Goal: Task Accomplishment & Management: Use online tool/utility

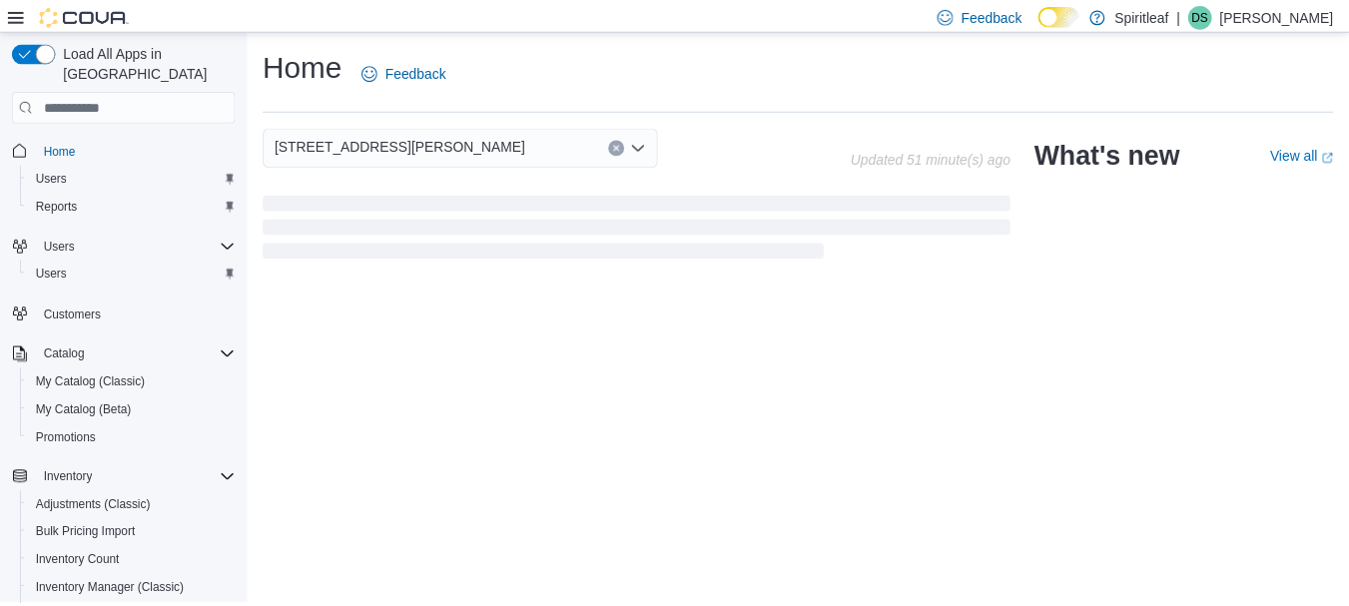
scroll to position [334, 0]
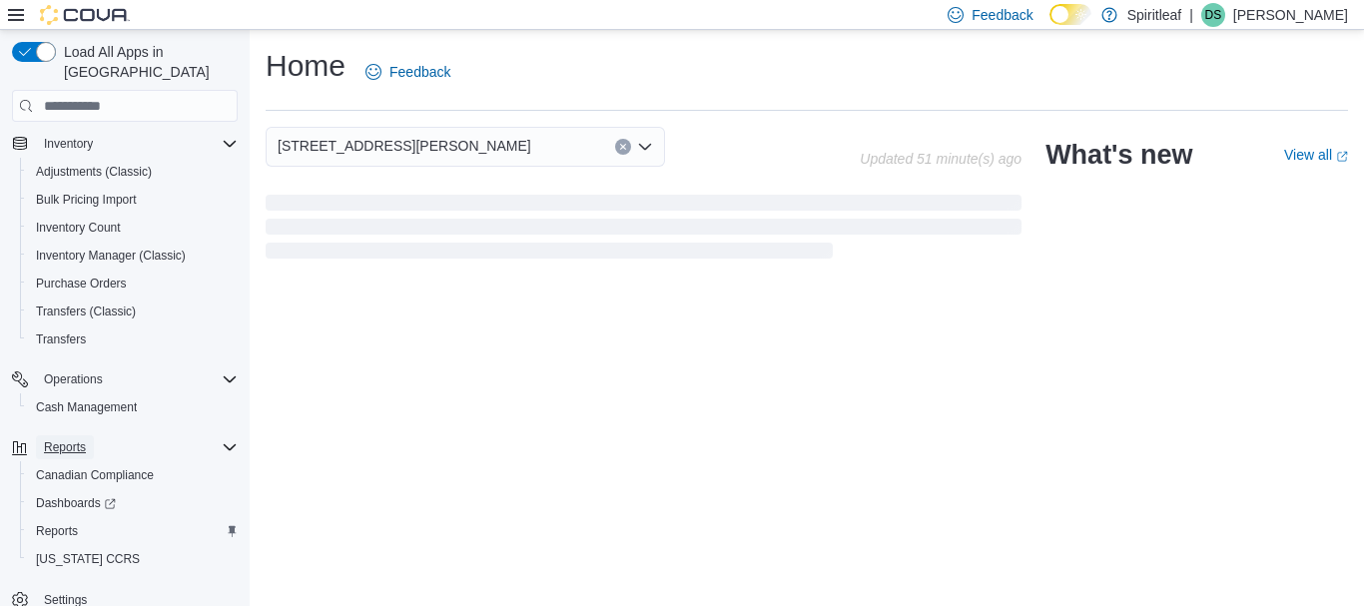
click at [50, 435] on span "Reports" at bounding box center [65, 447] width 42 height 24
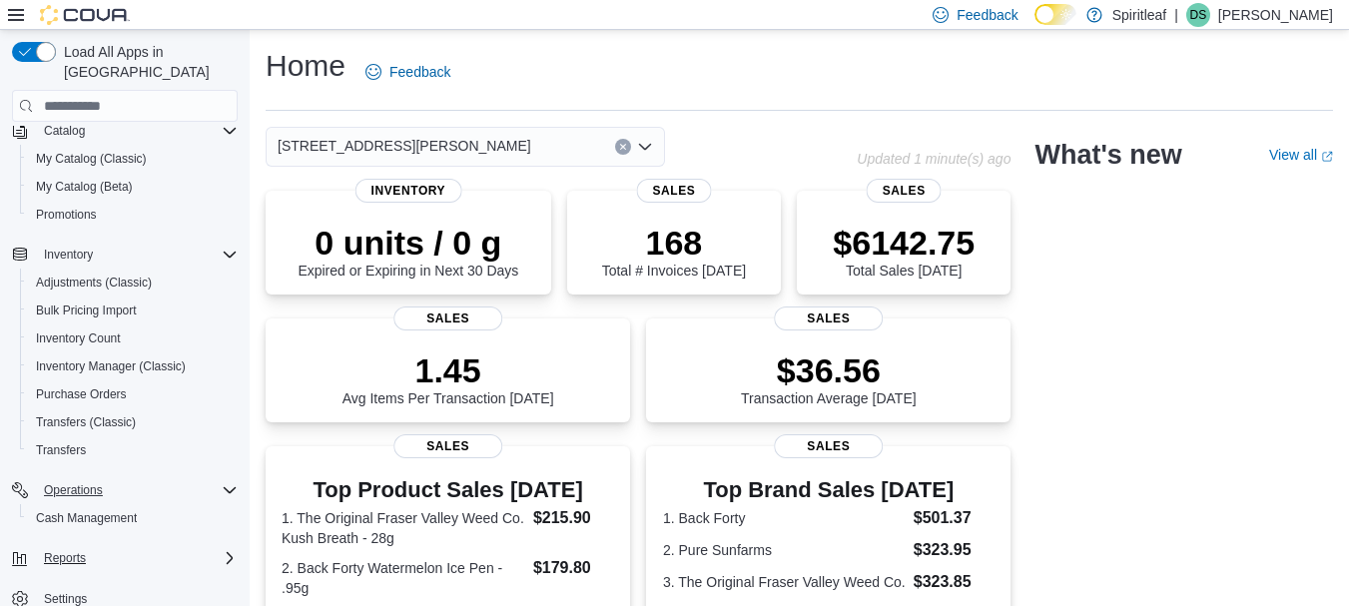
scroll to position [223, 0]
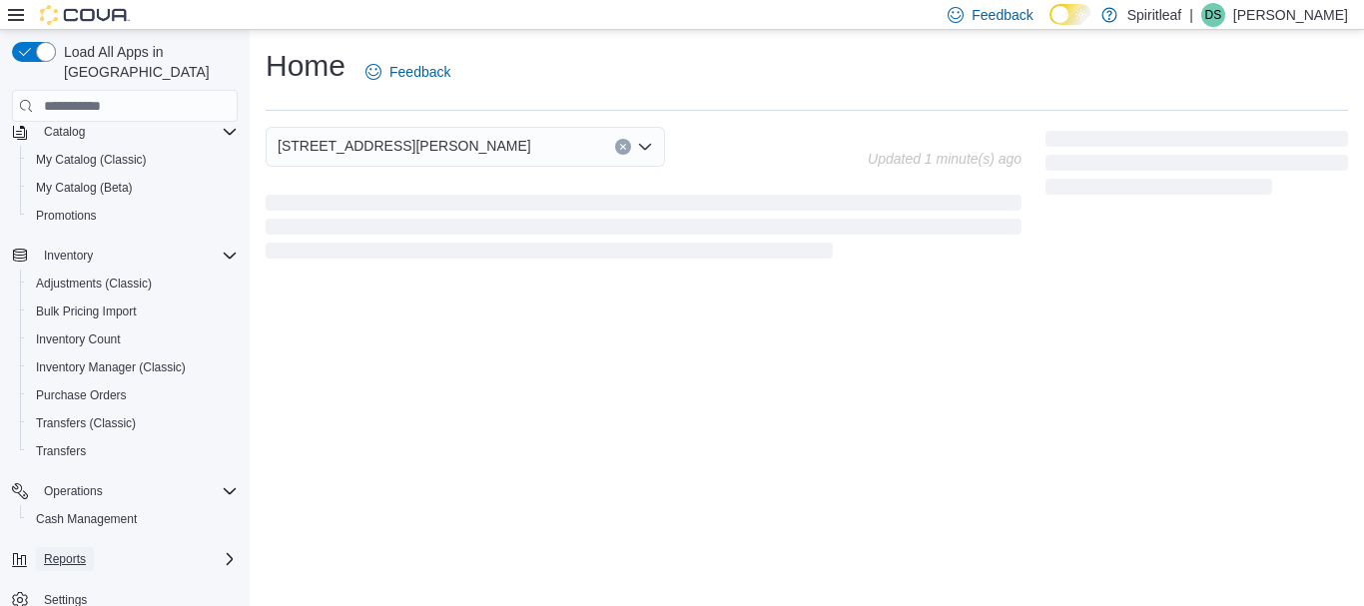
click at [75, 551] on span "Reports" at bounding box center [65, 559] width 42 height 16
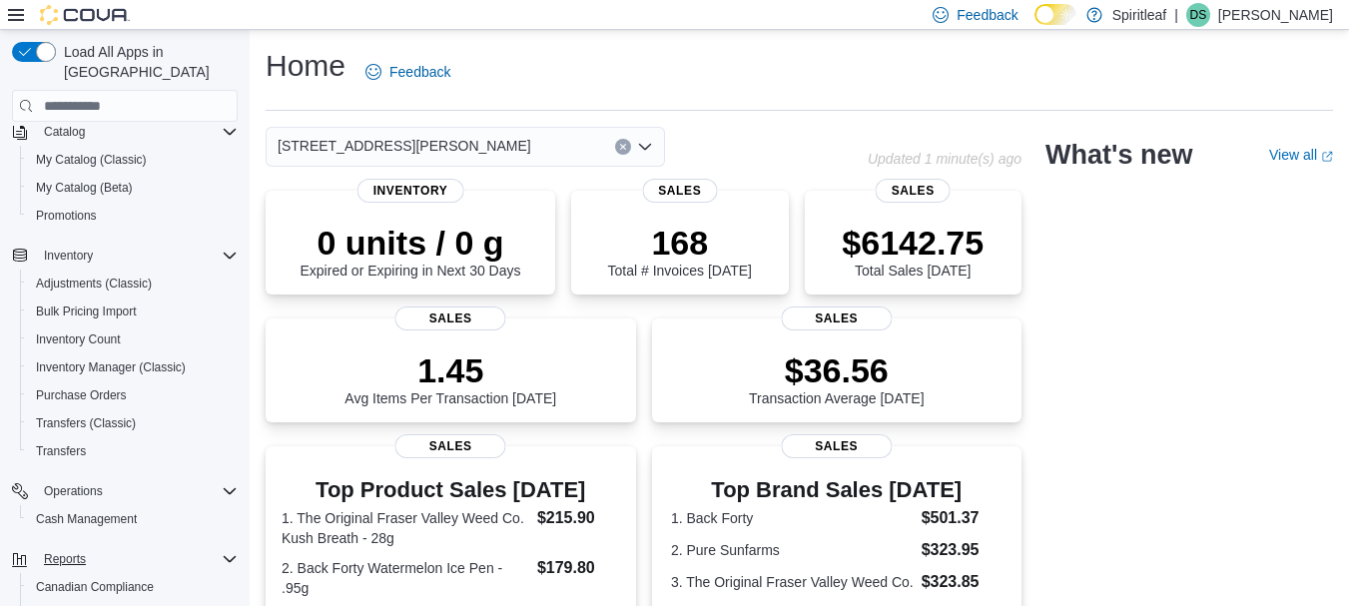
scroll to position [334, 0]
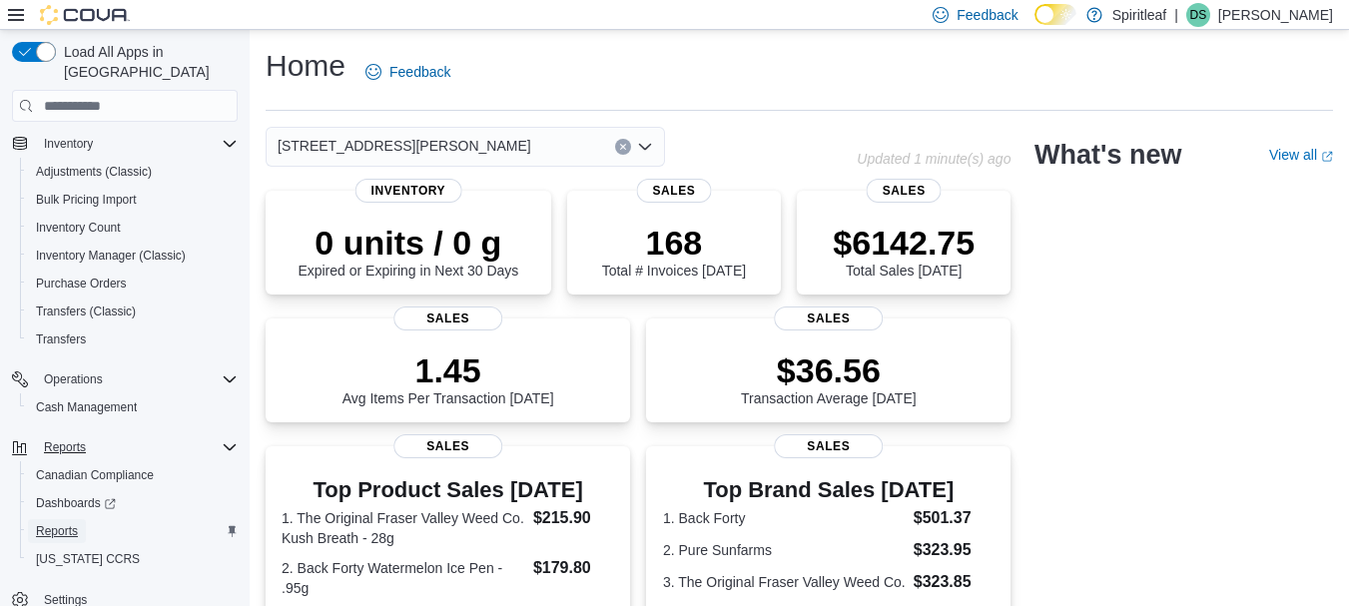
click at [53, 523] on span "Reports" at bounding box center [57, 531] width 42 height 16
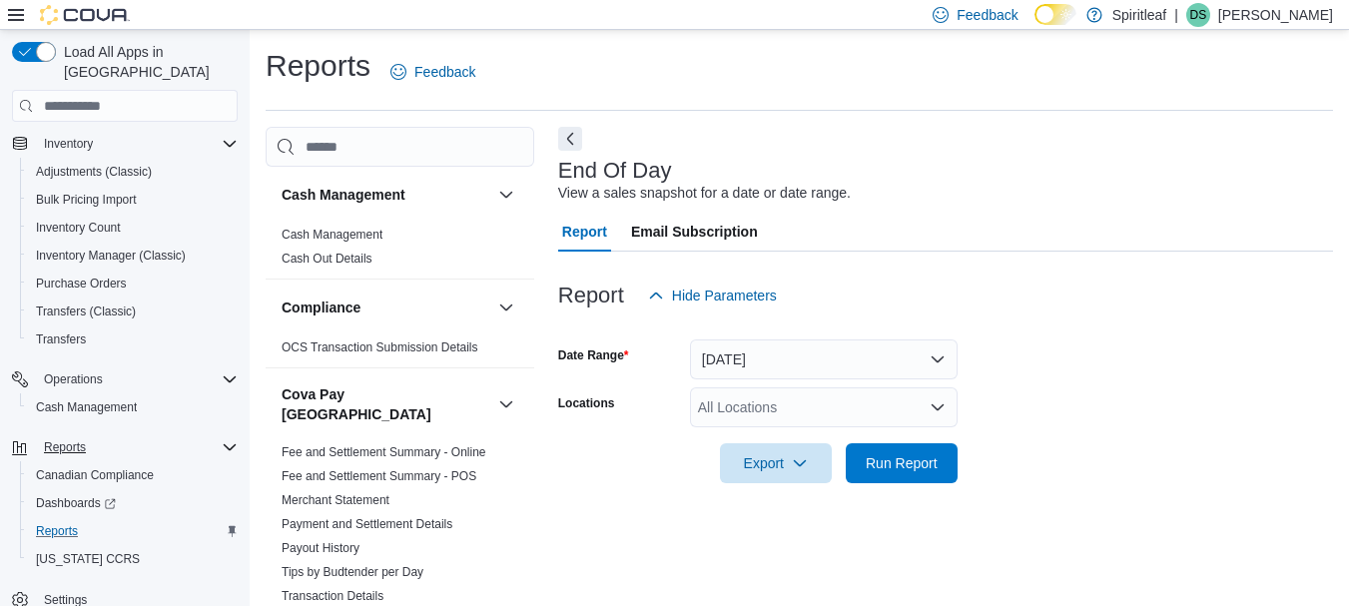
scroll to position [32, 0]
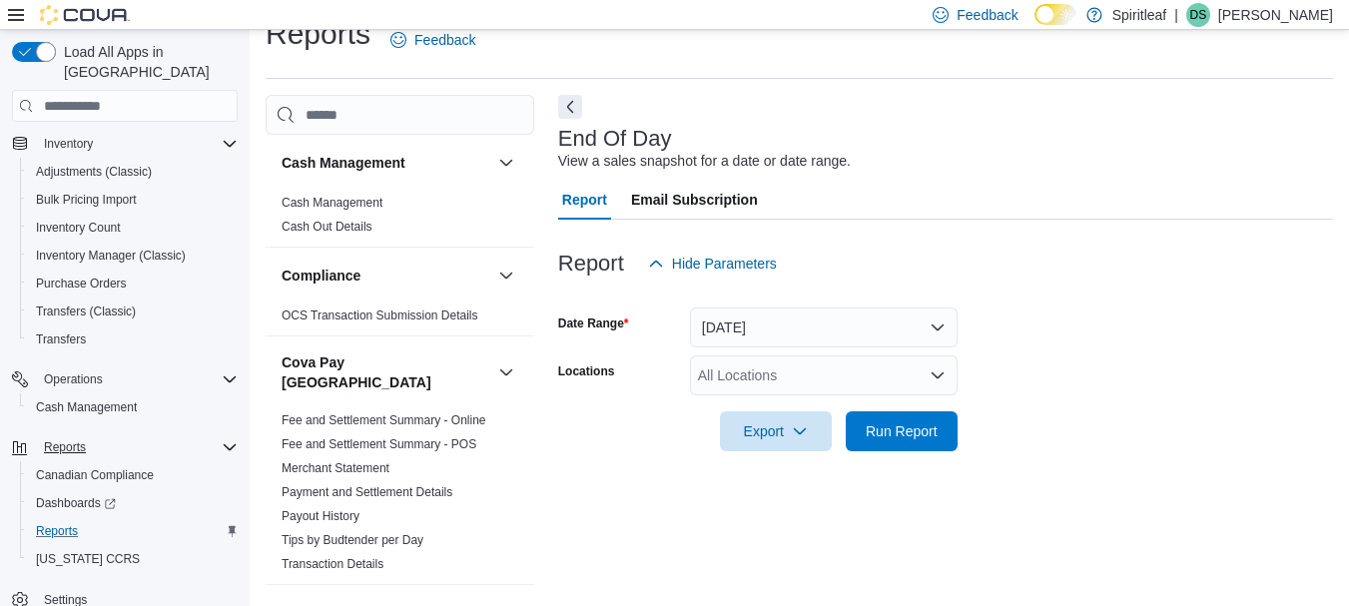
click at [786, 373] on div "All Locations" at bounding box center [824, 375] width 268 height 40
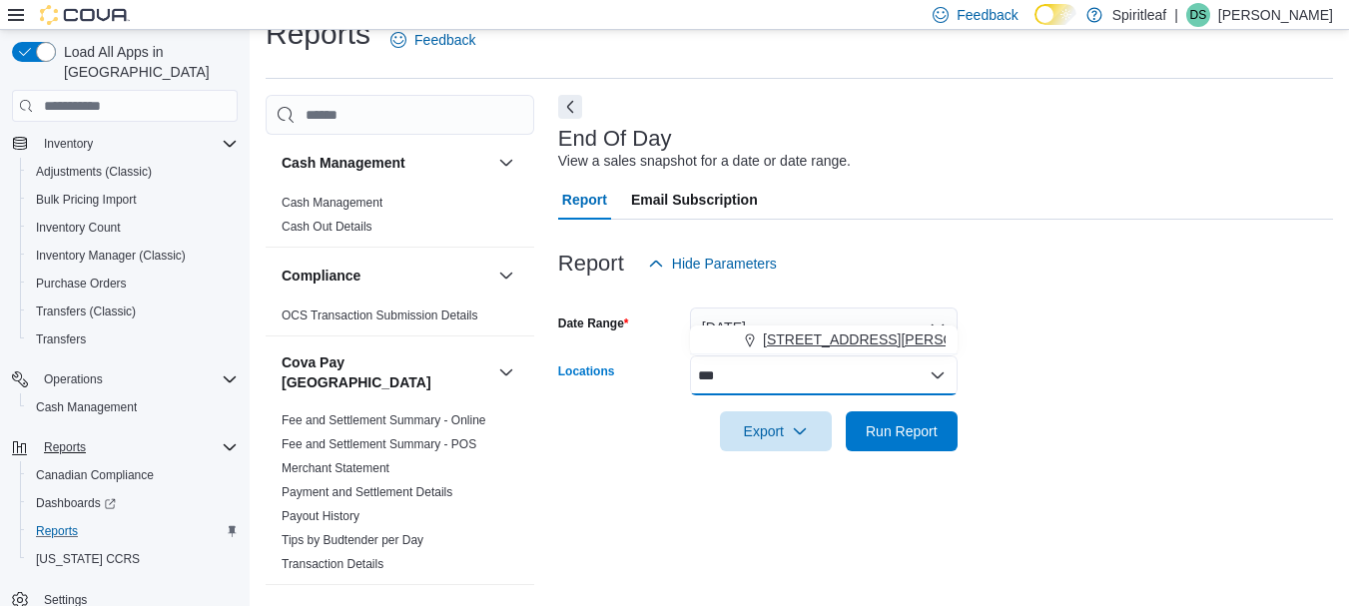
type input "***"
click at [838, 328] on button "[STREET_ADDRESS][PERSON_NAME]" at bounding box center [824, 339] width 268 height 29
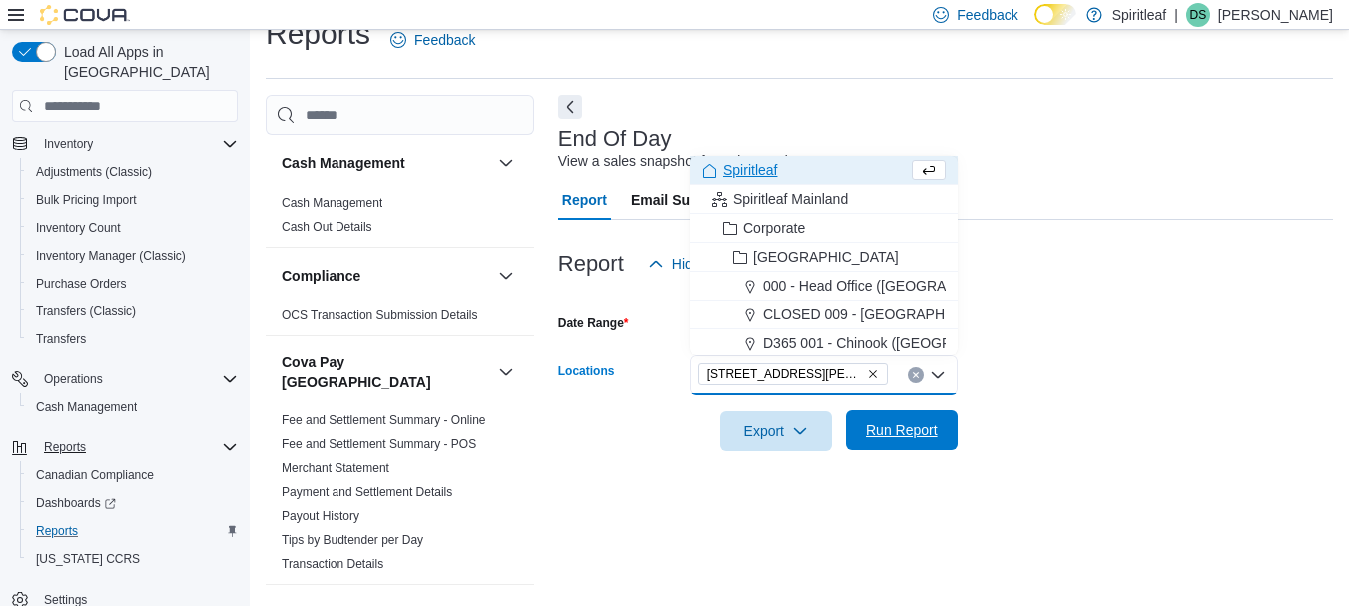
click at [886, 419] on span "Run Report" at bounding box center [902, 430] width 88 height 40
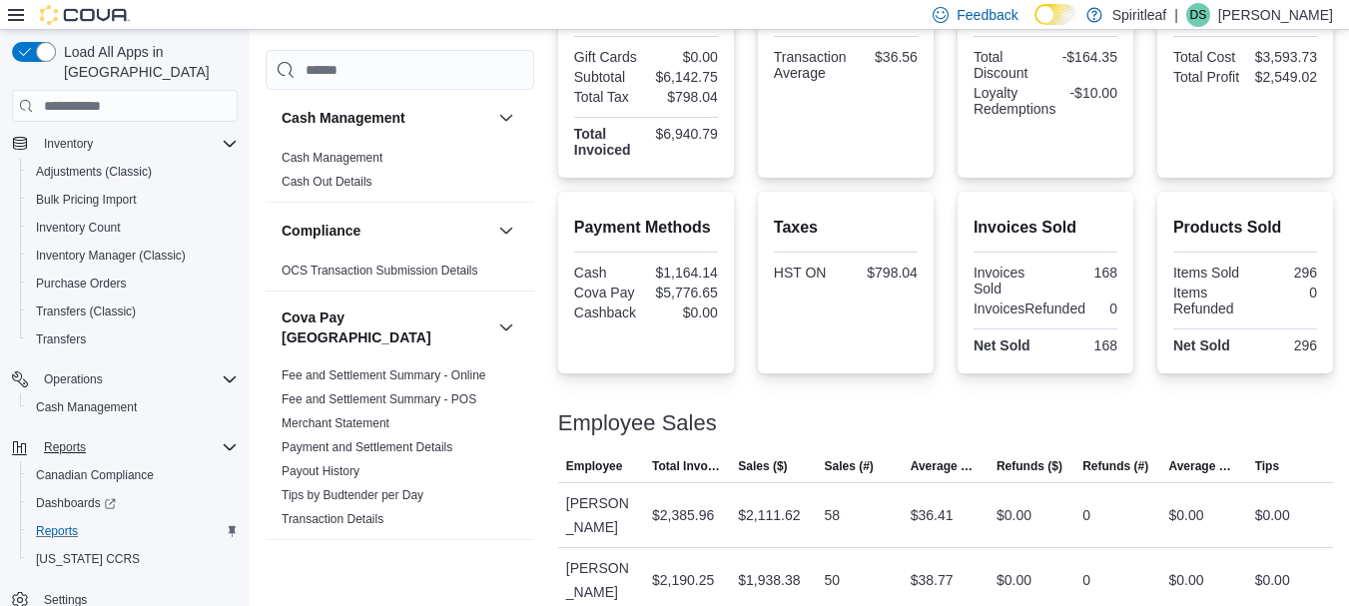
scroll to position [636, 0]
